Goal: Ask a question

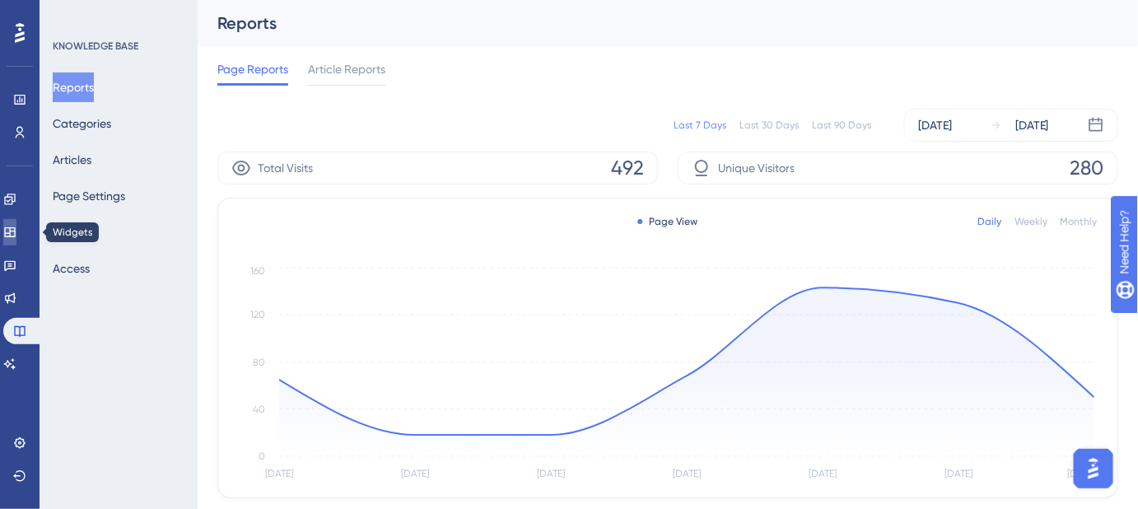
click at [13, 230] on icon at bounding box center [9, 232] width 13 height 13
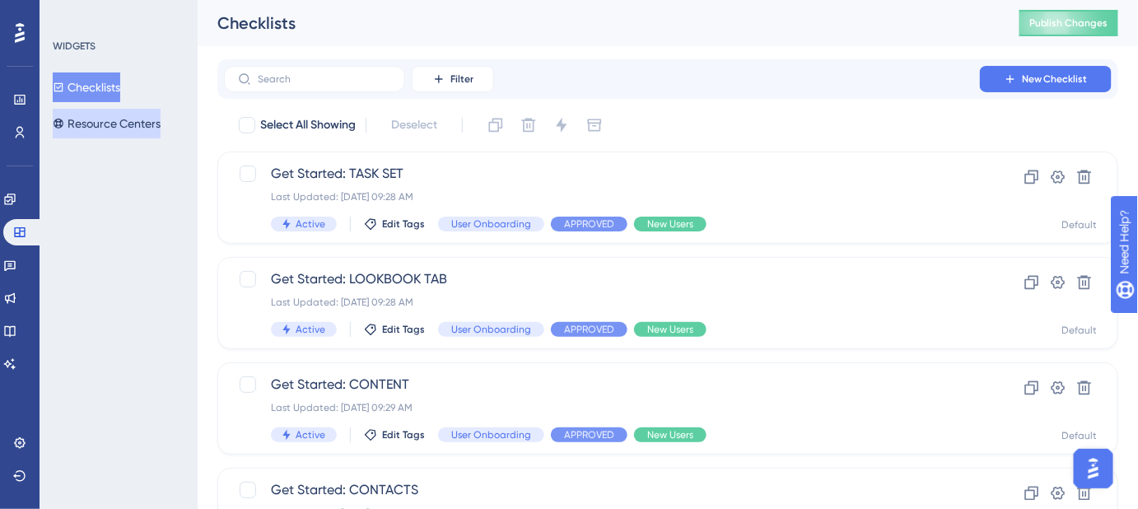
click at [96, 124] on button "Resource Centers" at bounding box center [107, 124] width 108 height 30
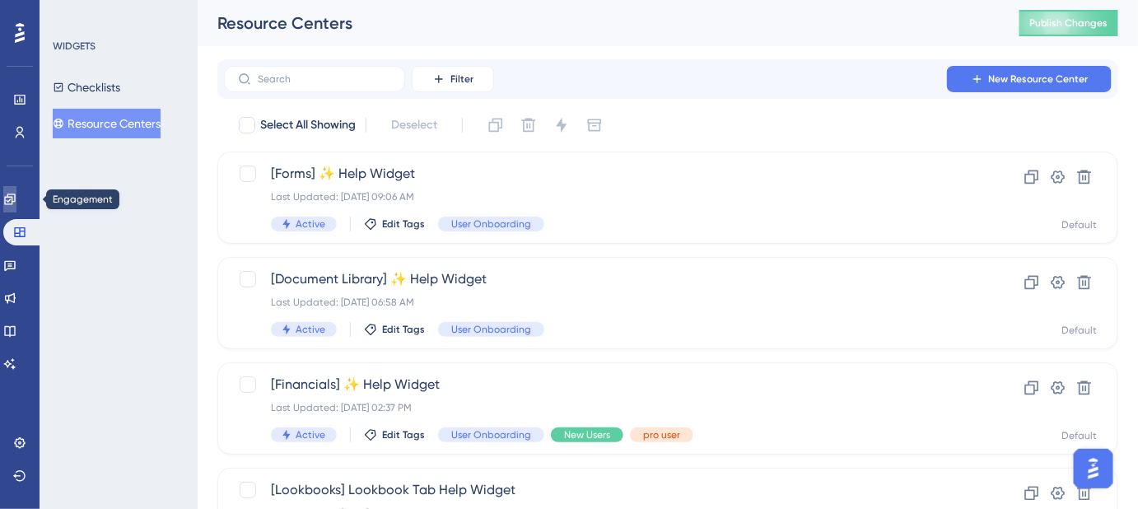
click at [15, 199] on icon at bounding box center [9, 199] width 11 height 11
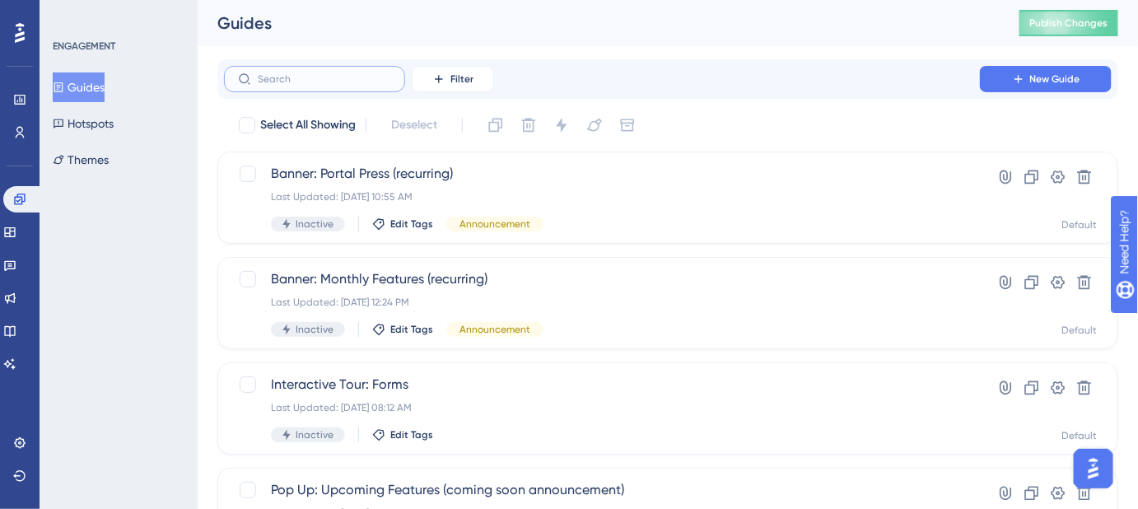
click at [278, 81] on input "text" at bounding box center [324, 79] width 133 height 12
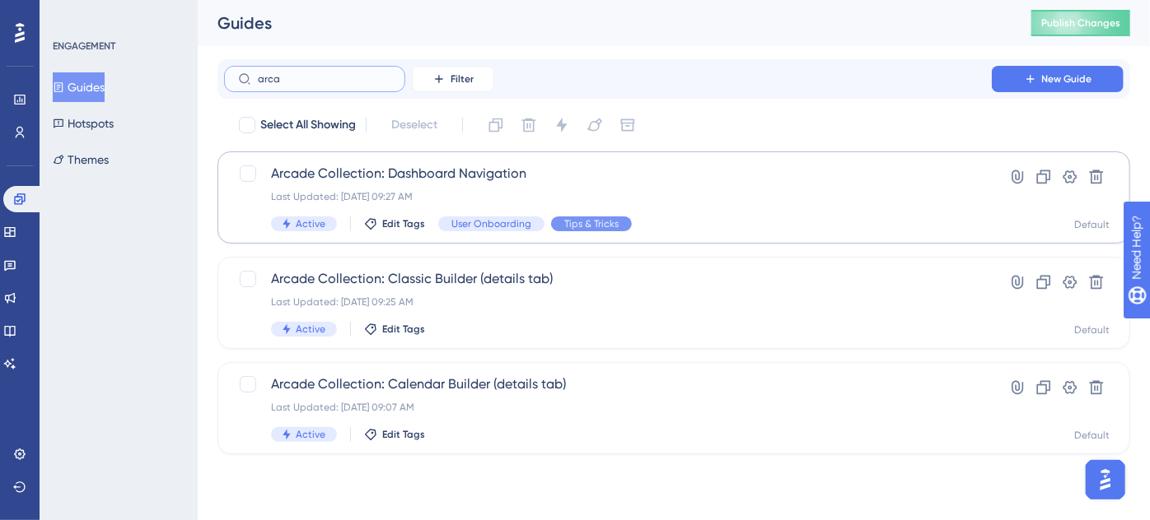
type input "arca"
click at [408, 173] on span "Arcade Collection: Dashboard Navigation" at bounding box center [608, 174] width 674 height 20
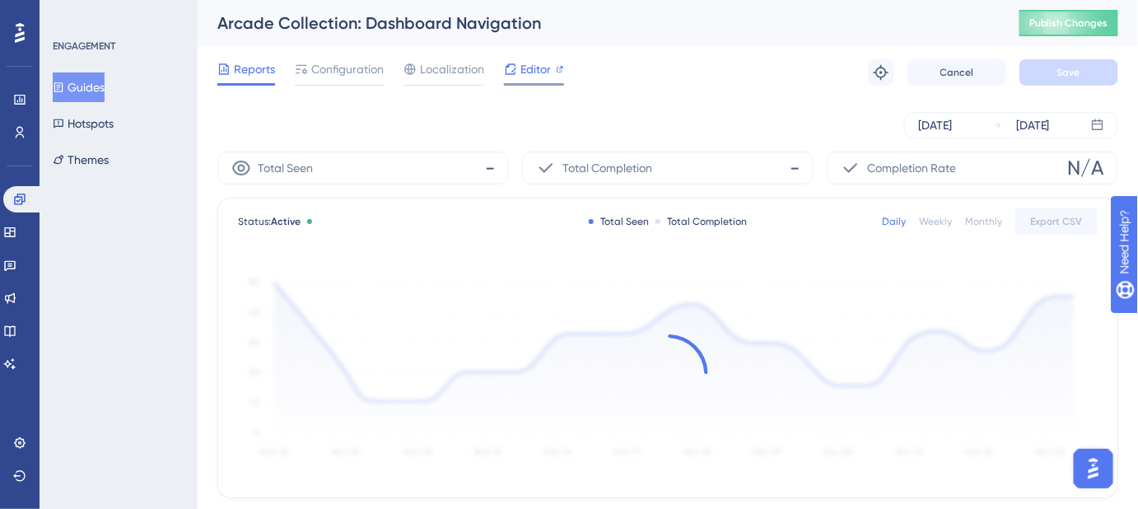
click at [530, 77] on span "Editor" at bounding box center [535, 69] width 30 height 20
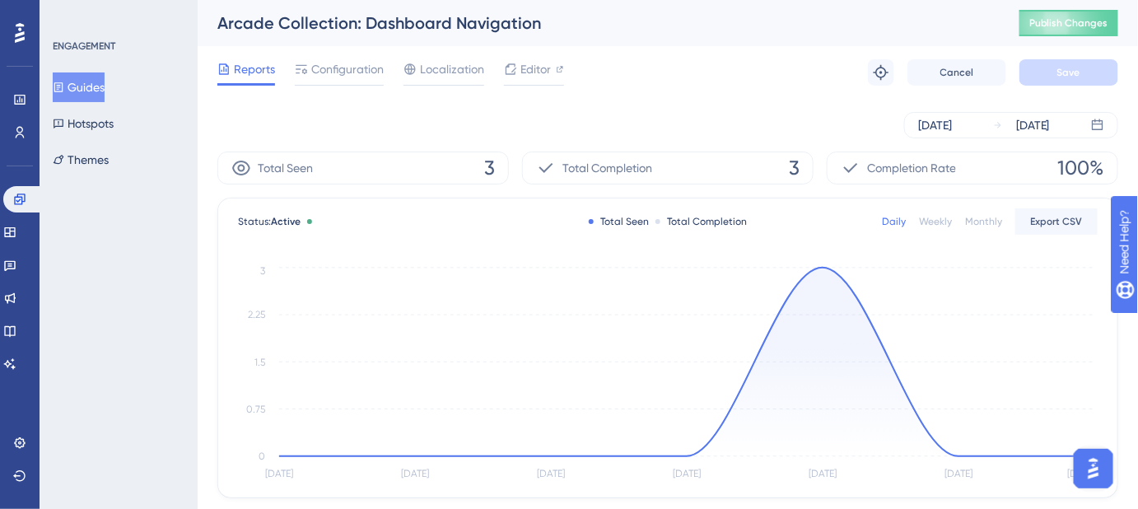
click at [1094, 463] on img "Open AI Assistant Launcher" at bounding box center [1093, 468] width 30 height 30
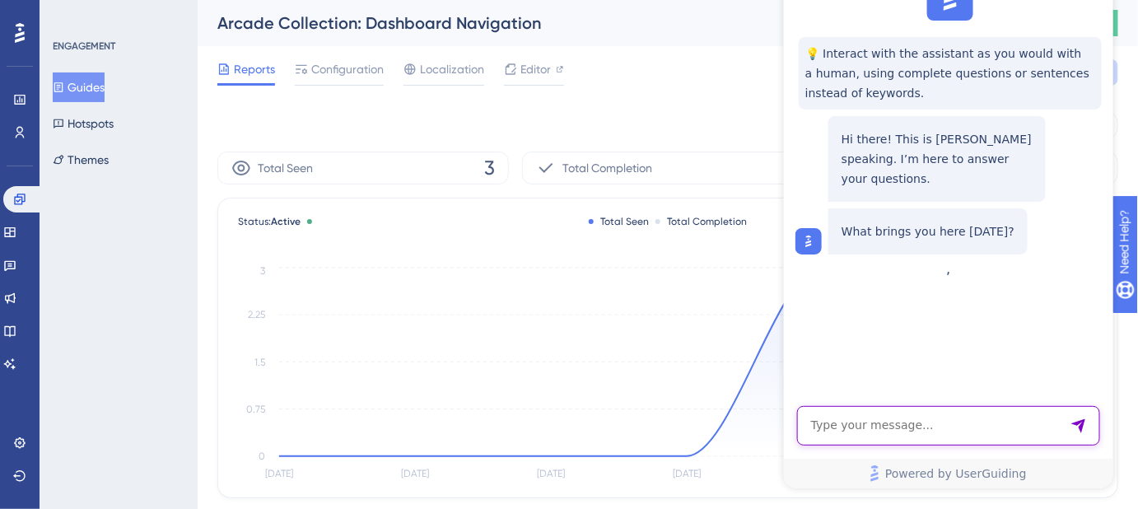
click at [996, 433] on textarea "AI Assistant Text Input" at bounding box center [947, 427] width 303 height 40
type textarea "HOw do I update an interactive guide?"
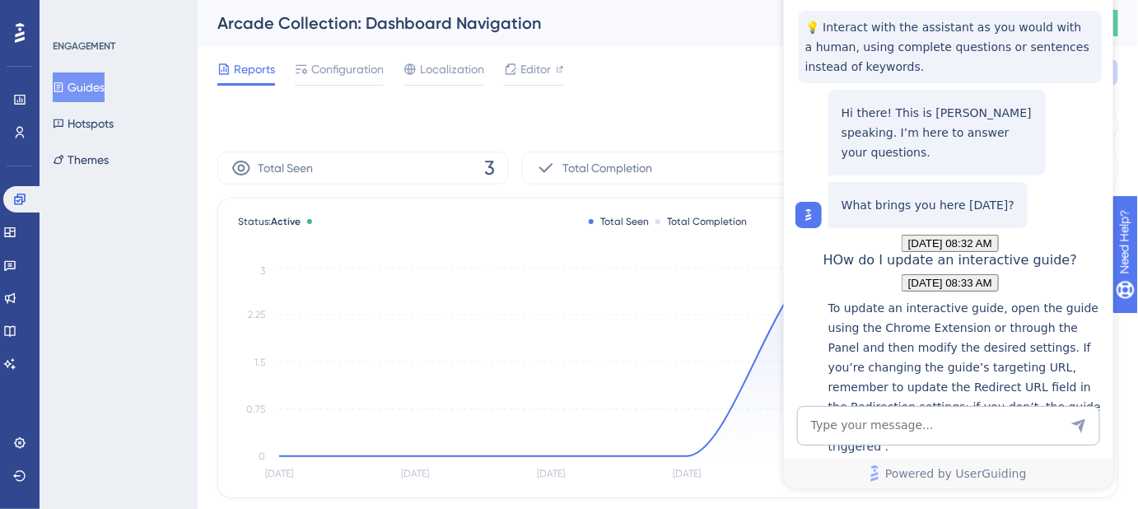
scroll to position [297, 0]
click at [930, 418] on textarea "AI Assistant Text Input" at bounding box center [947, 427] width 303 height 40
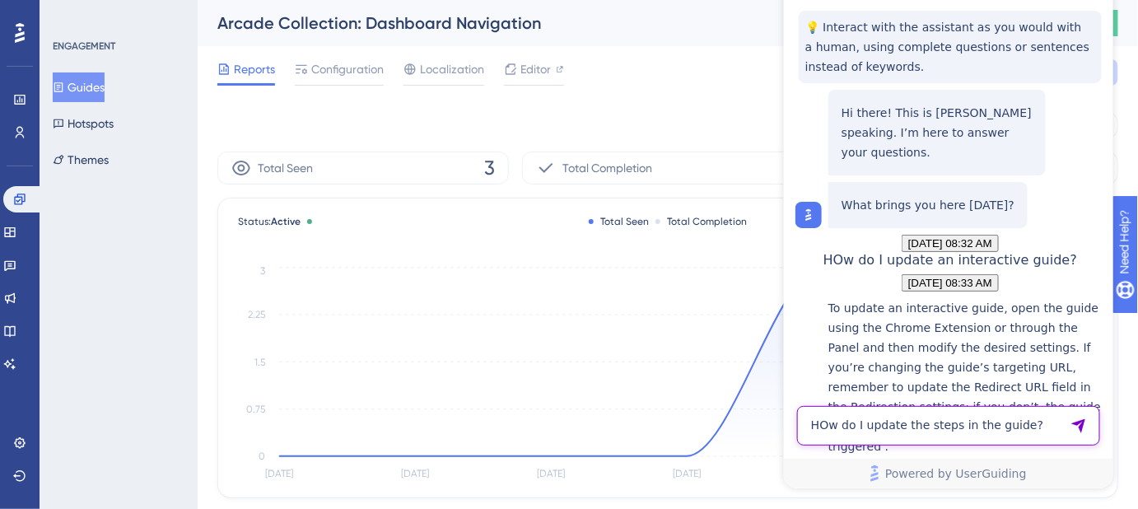
type textarea "HOw do I update the steps in the guide?"
drag, startPoint x: 1081, startPoint y: 426, endPoint x: 1930, endPoint y: 257, distance: 864.9
click at [1081, 426] on icon "Send Message" at bounding box center [1078, 427] width 14 height 14
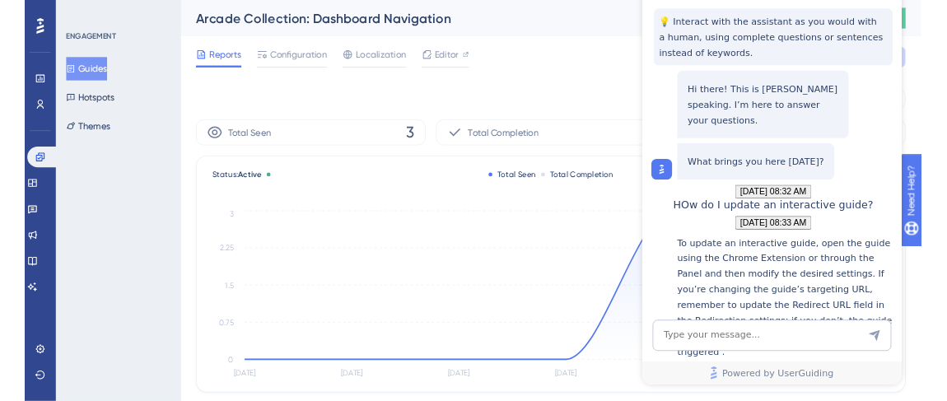
scroll to position [694, 0]
